Goal: Task Accomplishment & Management: Complete application form

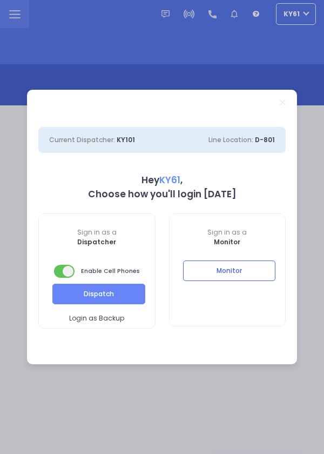
select select "7"
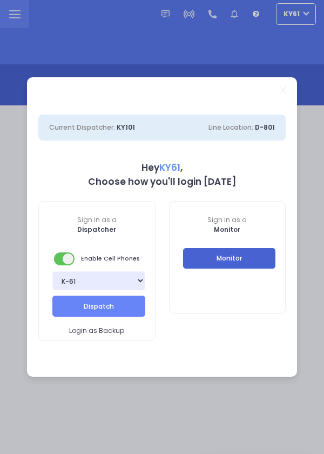
click at [250, 260] on button "Monitor" at bounding box center [229, 258] width 93 height 21
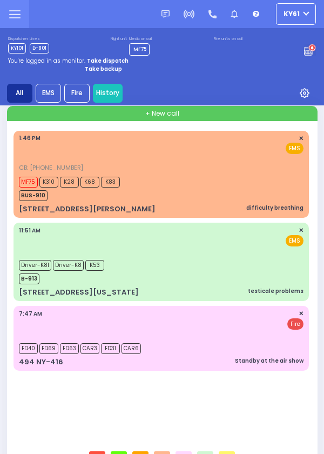
click at [173, 265] on div "Driver-K81 Driver-K8 K53 B-913" at bounding box center [161, 270] width 285 height 27
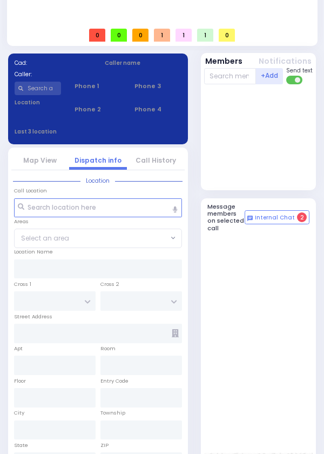
scroll to position [528, 0]
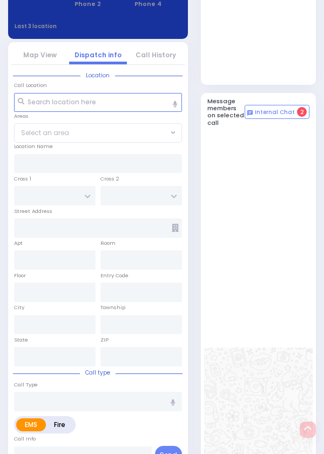
select select
type input "testicale problems"
radio input "true"
type input "[PERSON_NAME]"
type input "Biner"
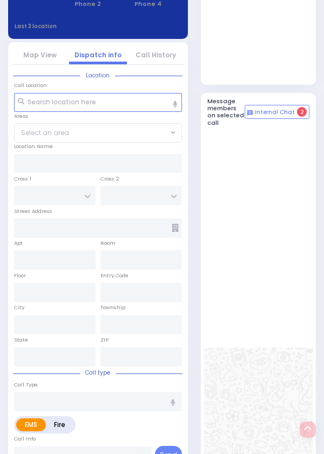
type input "10"
select select "Year"
select select "[DEMOGRAPHIC_DATA]"
type input "11:51"
type input "11:53"
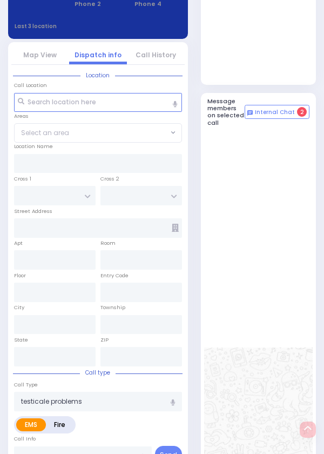
type input "11:56"
type input "12:07"
type input "13:05"
type input "13:28"
type input "[US_STATE][GEOGRAPHIC_DATA]- [GEOGRAPHIC_DATA] [STREET_ADDRESS][US_STATE]"
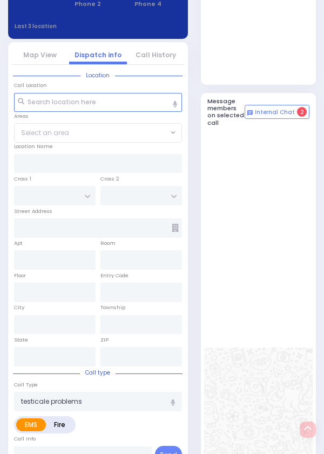
type input "ROANOKE DR"
type input "ARLINGTON DR"
type input "[STREET_ADDRESS][US_STATE]"
type input "Monroe"
type input "[US_STATE]"
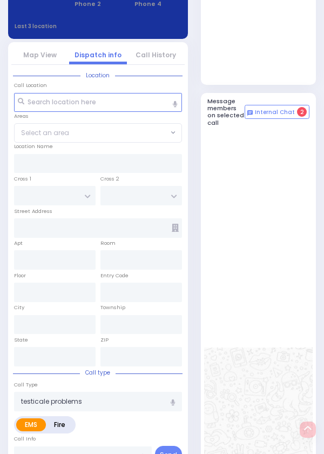
type input "10950"
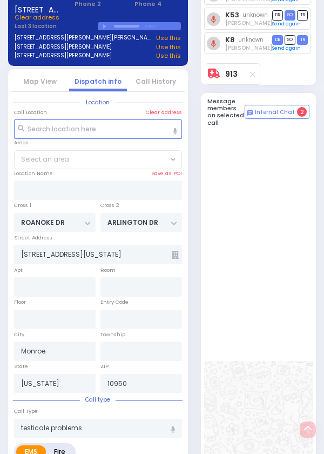
select select "[GEOGRAPHIC_DATA]"
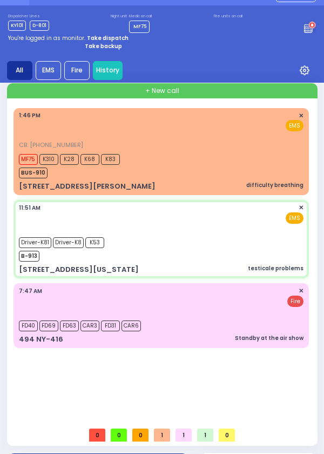
scroll to position [0, 0]
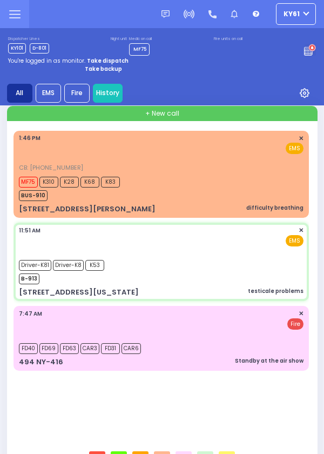
click at [194, 162] on div "CB: [PHONE_NUMBER] 1:46 PM ✕ EMS" at bounding box center [161, 153] width 285 height 38
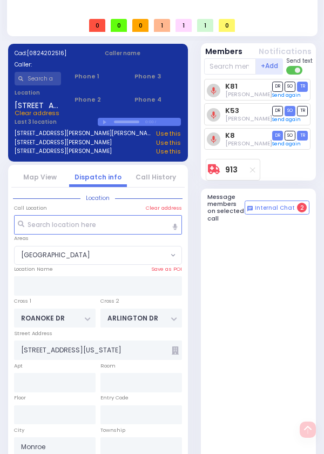
scroll to position [528, 0]
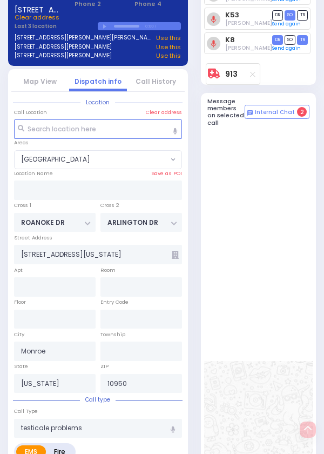
select select
type input "difficulty breathing"
radio input "true"
type input "[PERSON_NAME]"
select select
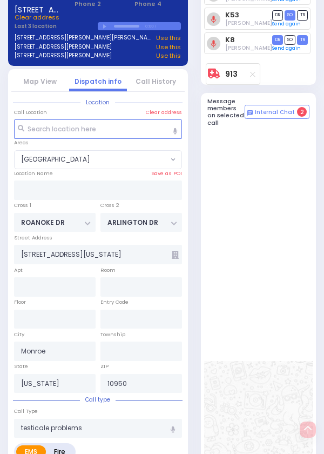
select select
type input "7187550507"
type input "13:46"
type input "13:49"
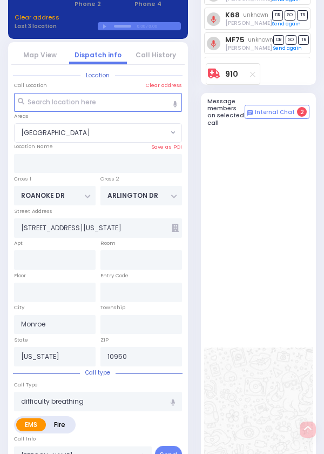
type input "COUNTRY [PERSON_NAME] DR"
type input "QUAKER [PERSON_NAME]"
type input "[STREET_ADDRESS][PERSON_NAME]"
type input "54"
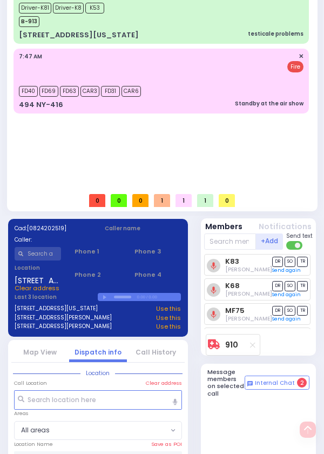
scroll to position [0, 0]
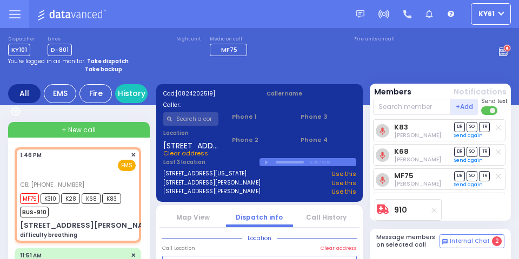
click at [50, 39] on label "Lines" at bounding box center [60, 39] width 24 height 6
click at [324, 19] on div "Dispatcher KY101 shift has started. Are you ? Lines D-801" at bounding box center [259, 40] width 503 height 81
